Goal: Transaction & Acquisition: Subscribe to service/newsletter

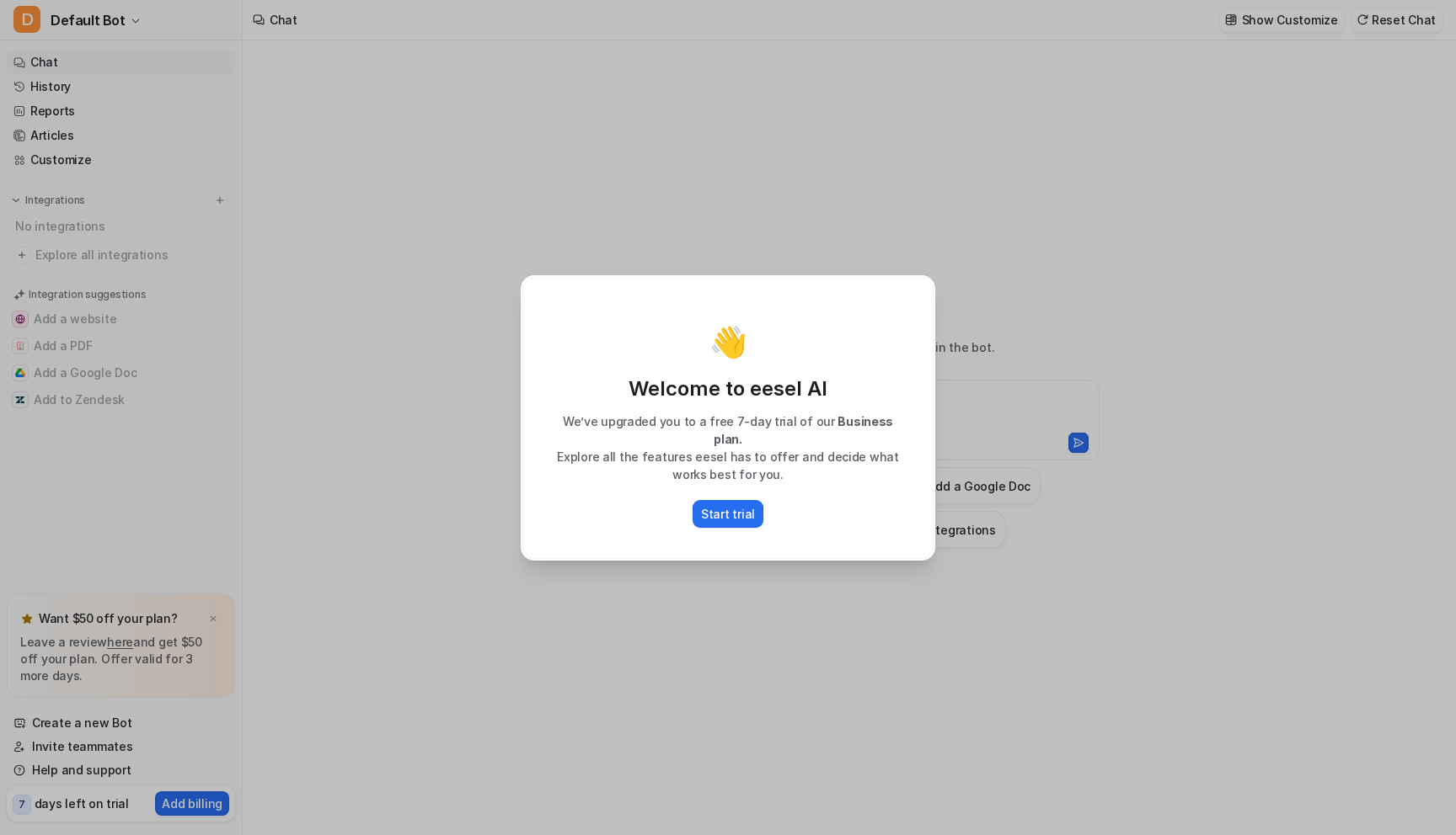
click at [684, 270] on div "👋 Welcome to eesel AI We’ve upgraded you to a free 7-day trial of our Business …" at bounding box center [728, 417] width 442 height 835
type textarea "**********"
click at [750, 505] on p "Start trial" at bounding box center [728, 514] width 54 height 18
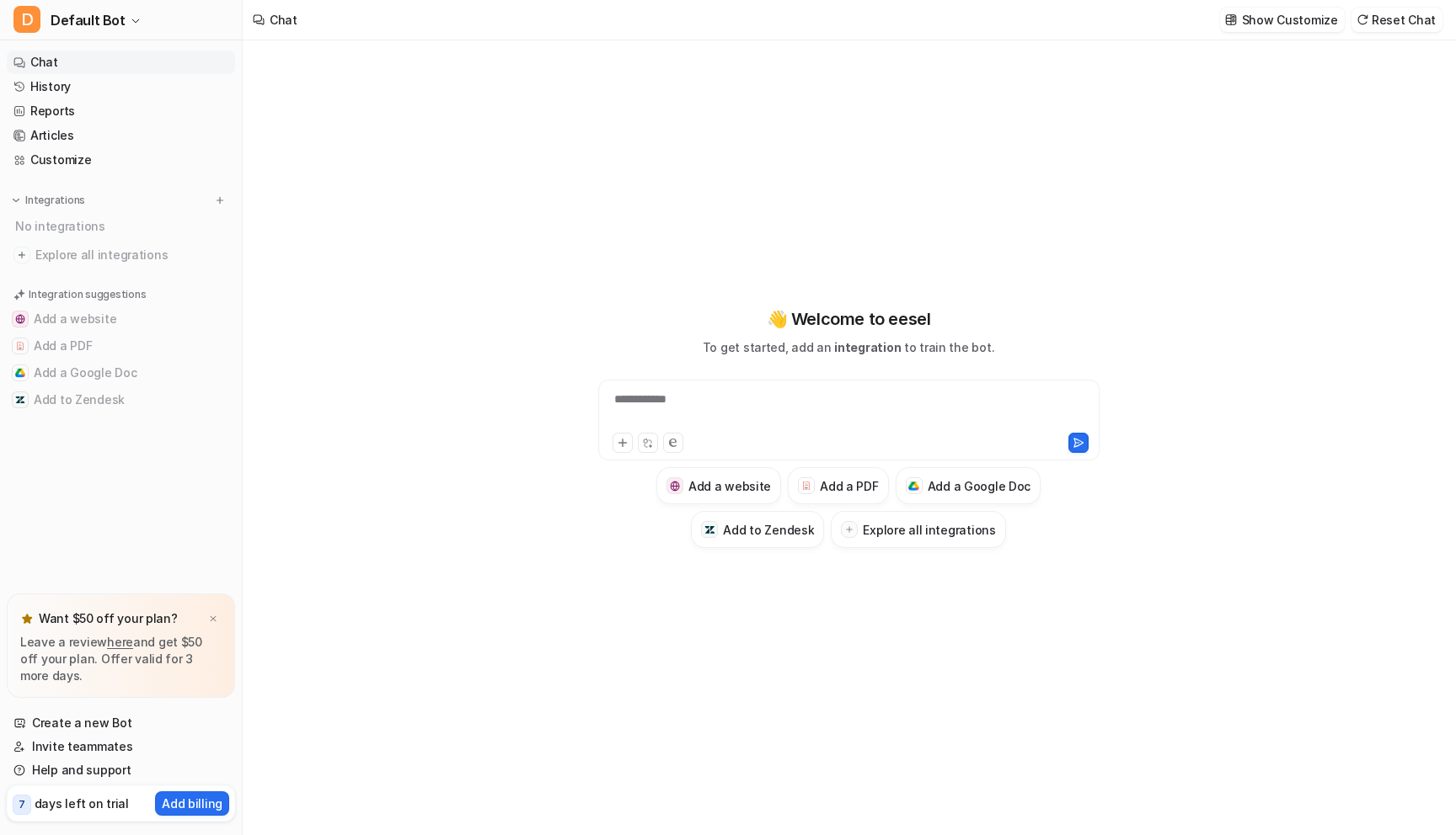
click at [822, 226] on div "**********" at bounding box center [848, 428] width 621 height 584
